Goal: Obtain resource: Download file/media

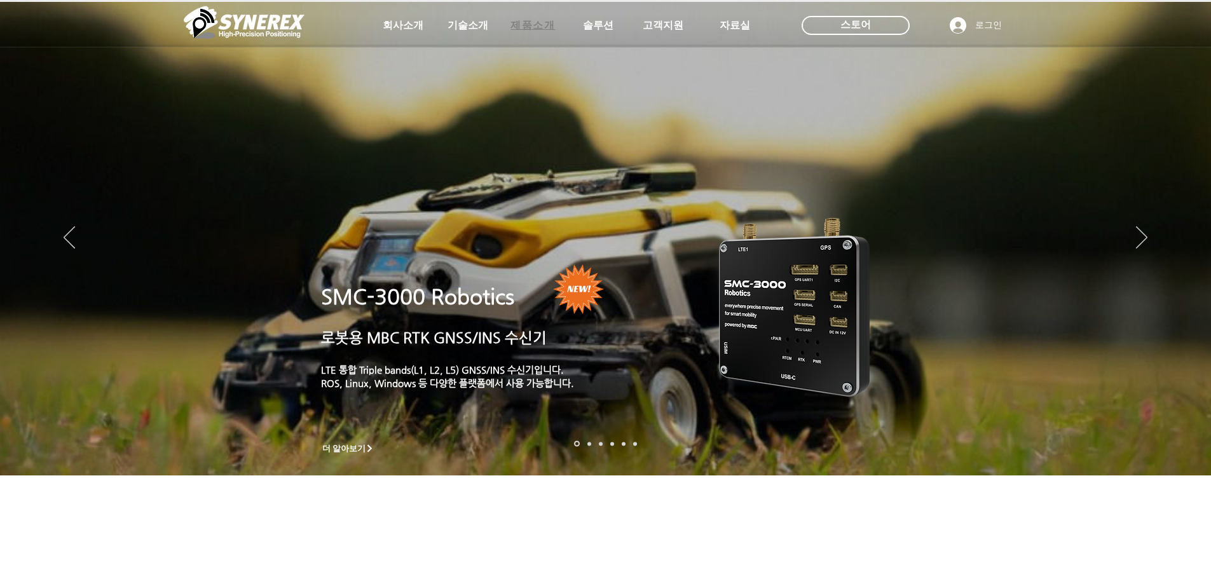
drag, startPoint x: 0, startPoint y: 0, endPoint x: 532, endPoint y: 31, distance: 532.5
click at [532, 31] on span "제품소개" at bounding box center [533, 25] width 45 height 13
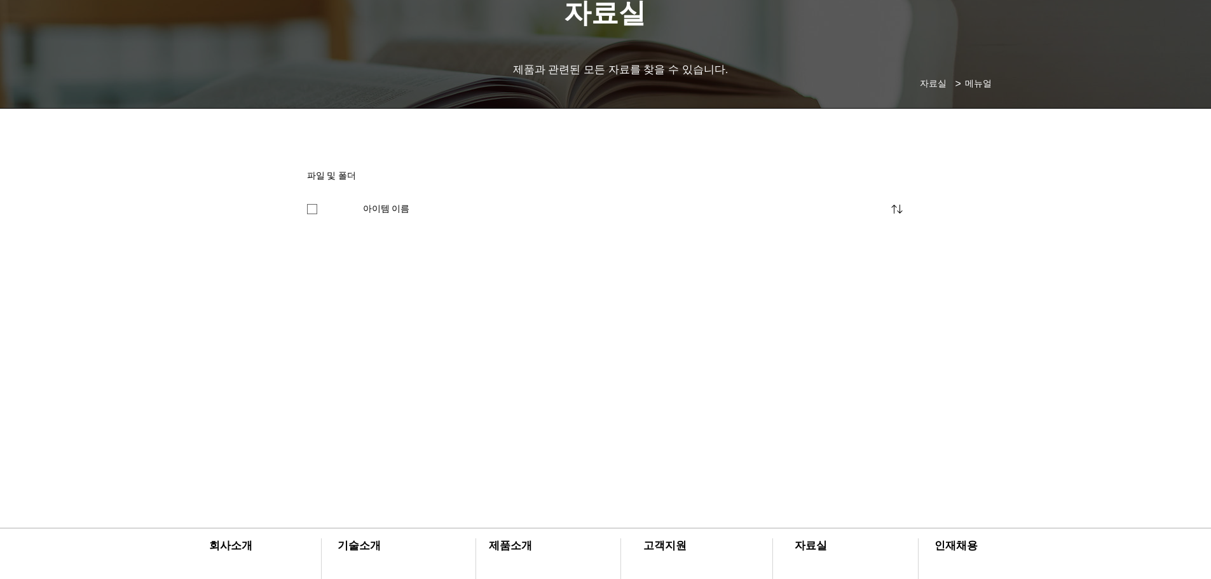
scroll to position [82, 0]
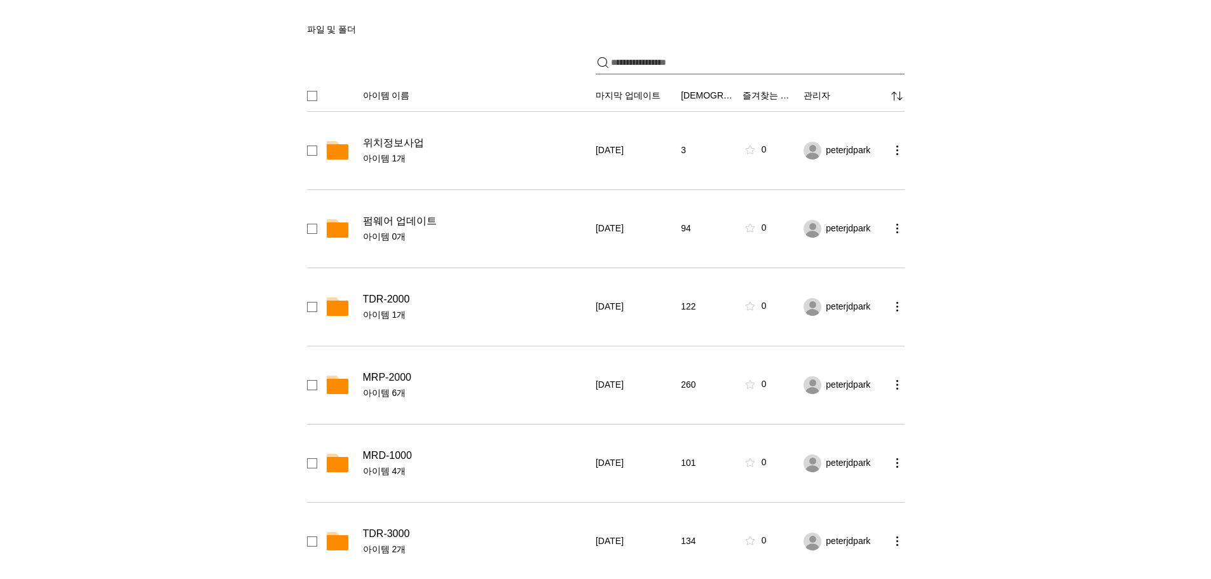
scroll to position [226, 0]
click at [419, 224] on span "펌웨어 업데이트" at bounding box center [400, 222] width 74 height 13
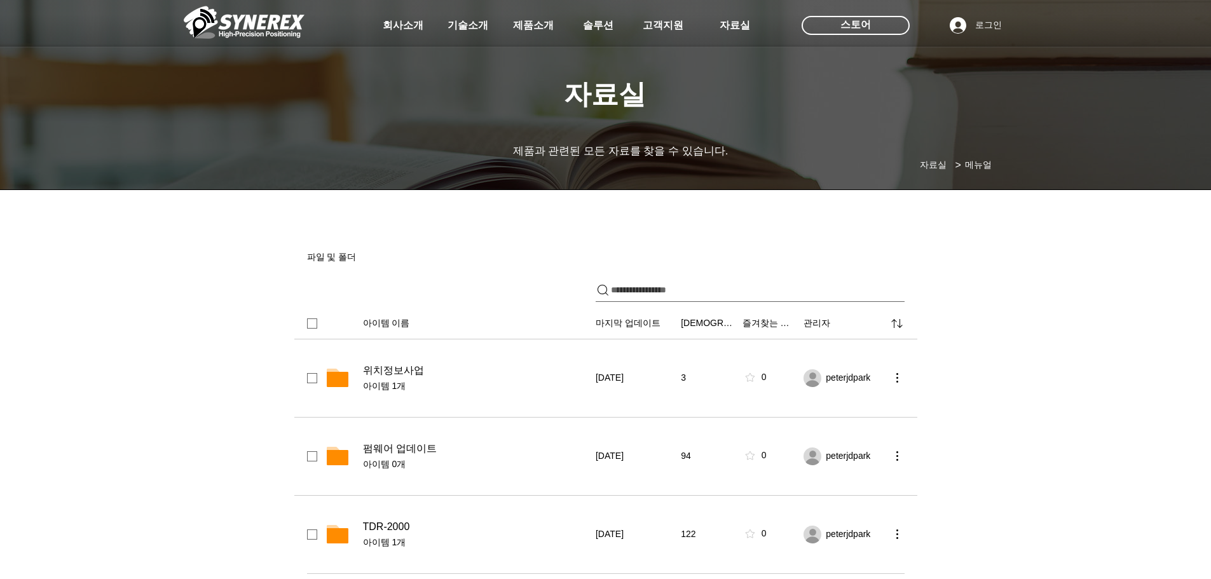
scroll to position [0, 0]
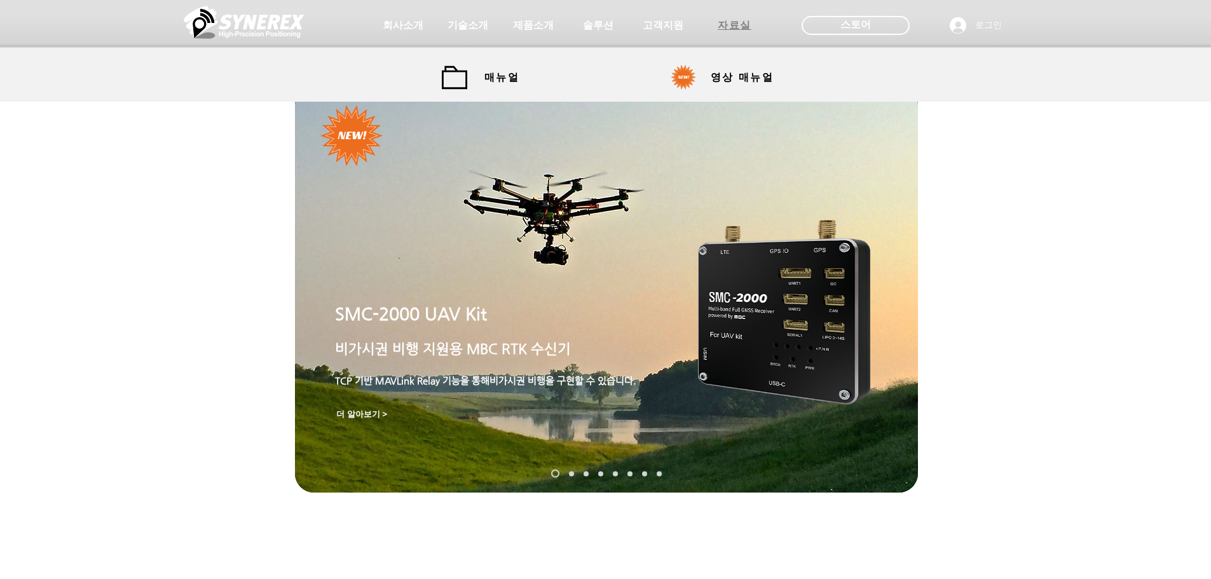
click at [744, 33] on span "자료실" at bounding box center [735, 25] width 64 height 25
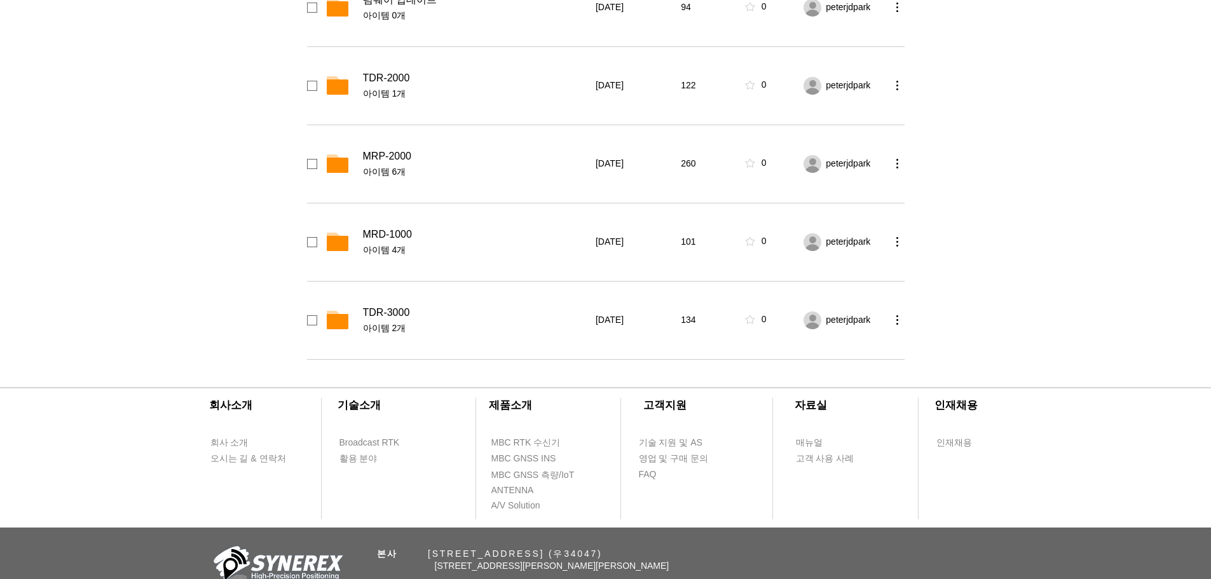
scroll to position [343, 0]
